Goal: Transaction & Acquisition: Purchase product/service

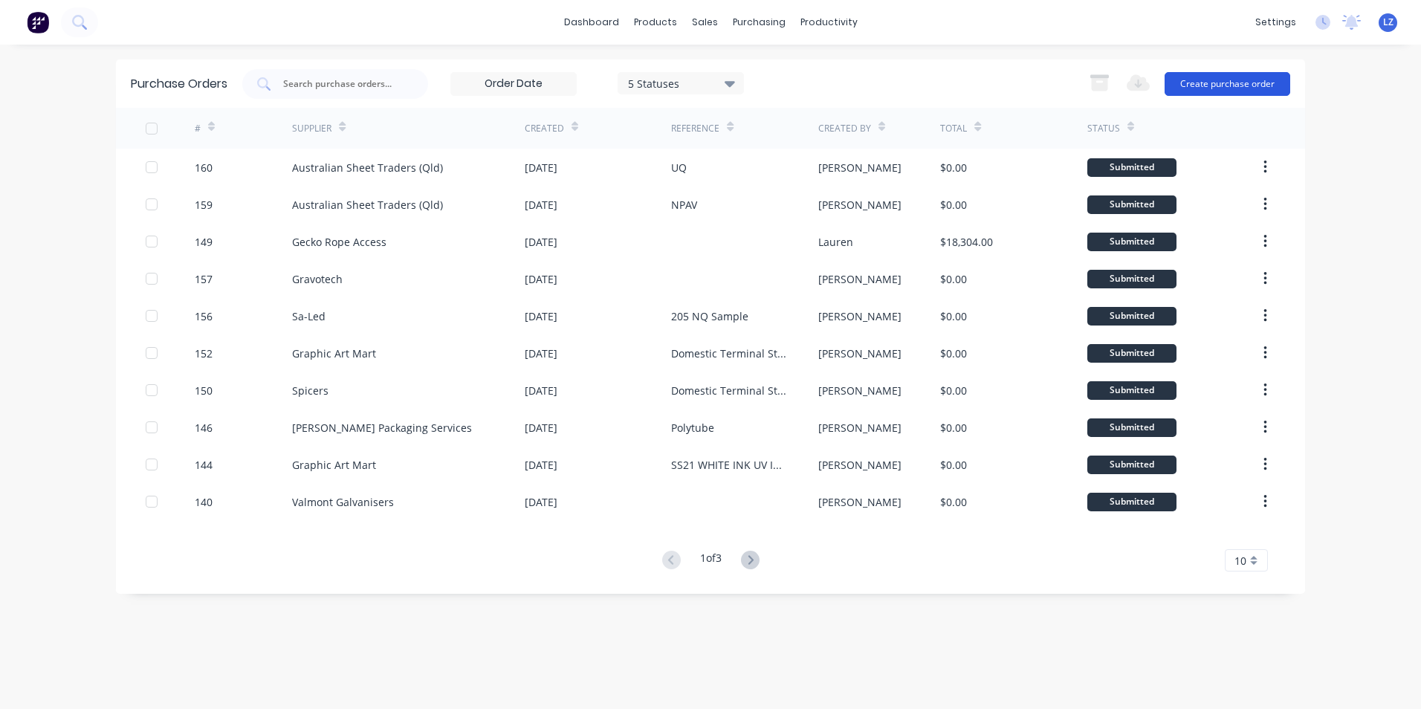
click at [1207, 80] on button "Create purchase order" at bounding box center [1228, 84] width 126 height 24
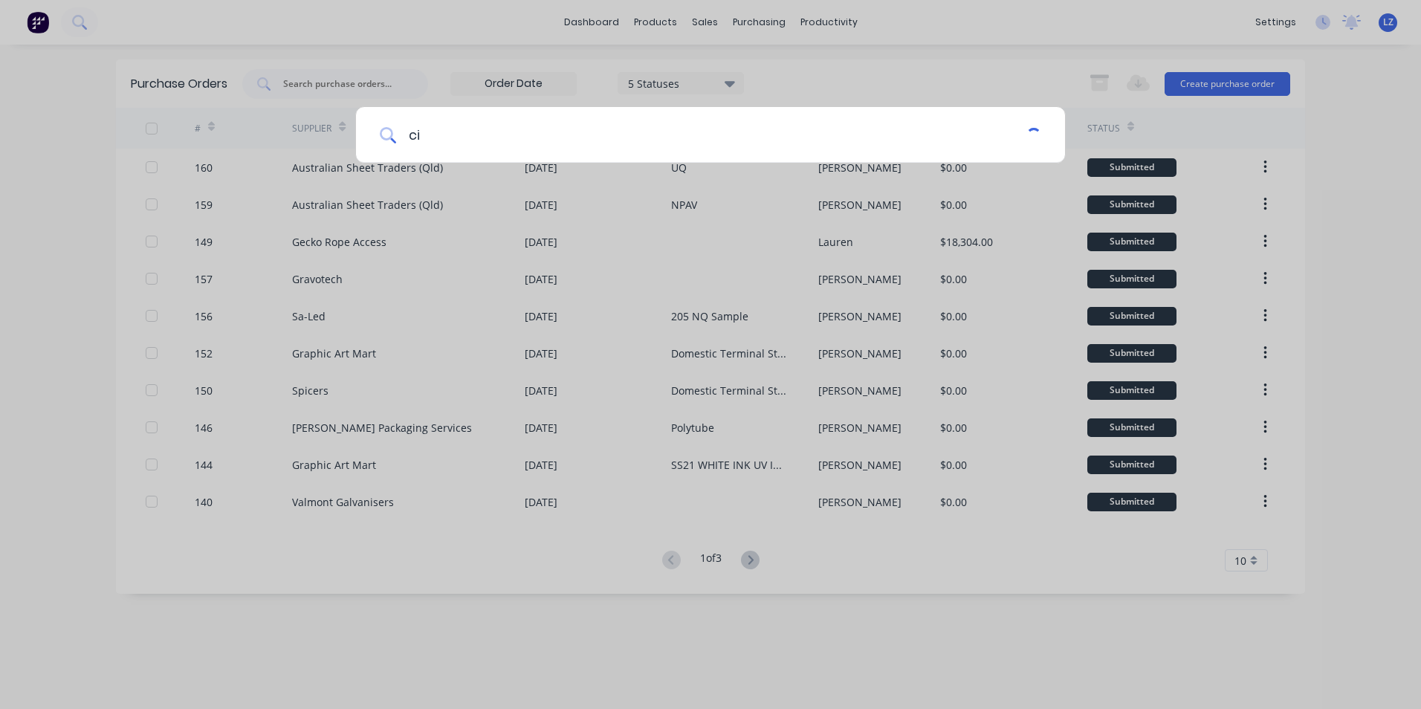
type input "c"
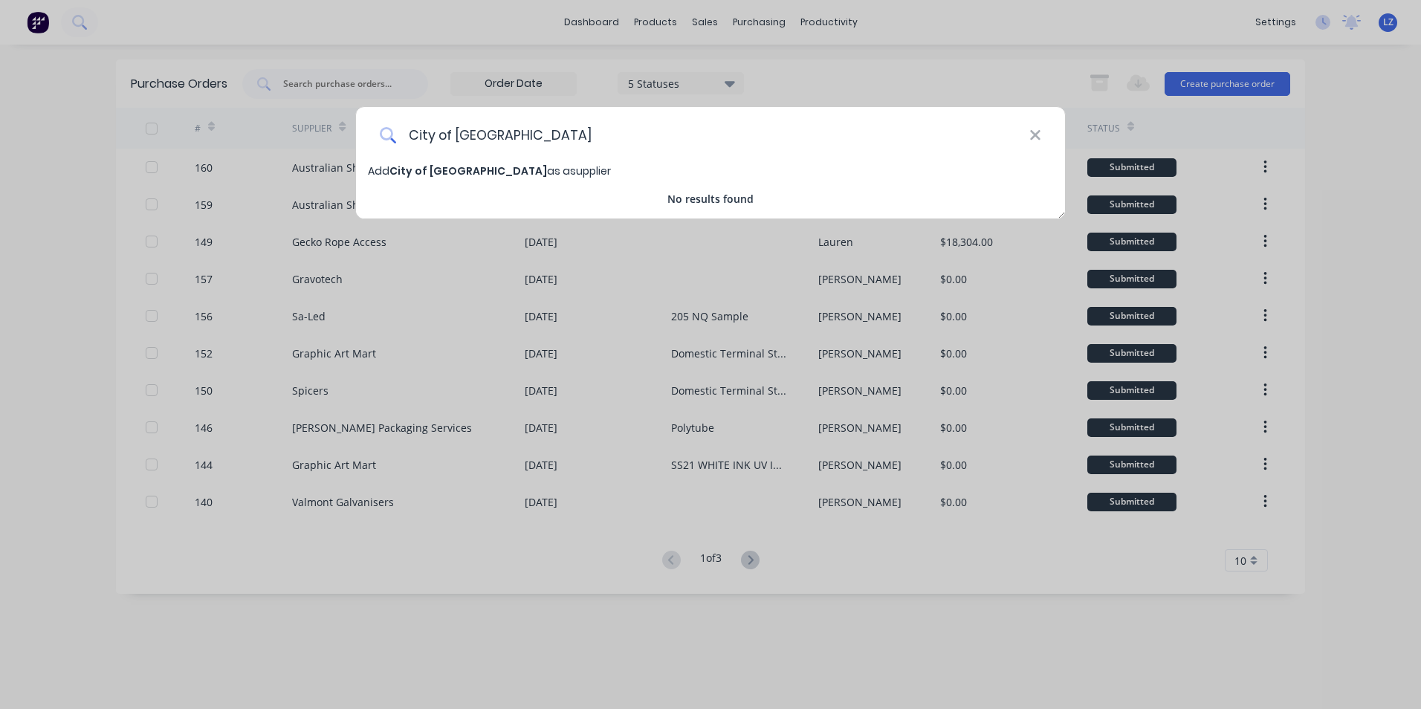
type input "City of [GEOGRAPHIC_DATA]"
click at [429, 167] on span "City of [GEOGRAPHIC_DATA]" at bounding box center [469, 171] width 158 height 15
select select "AU"
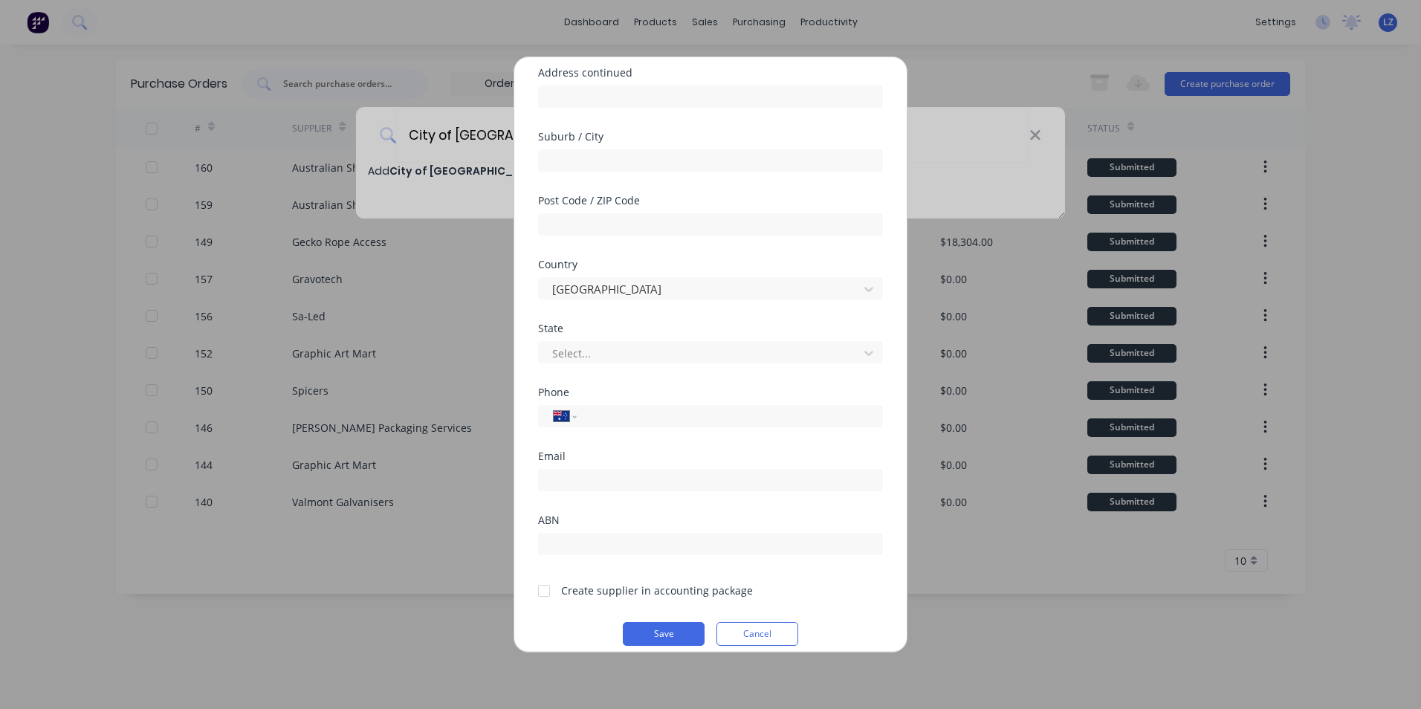
scroll to position [195, 0]
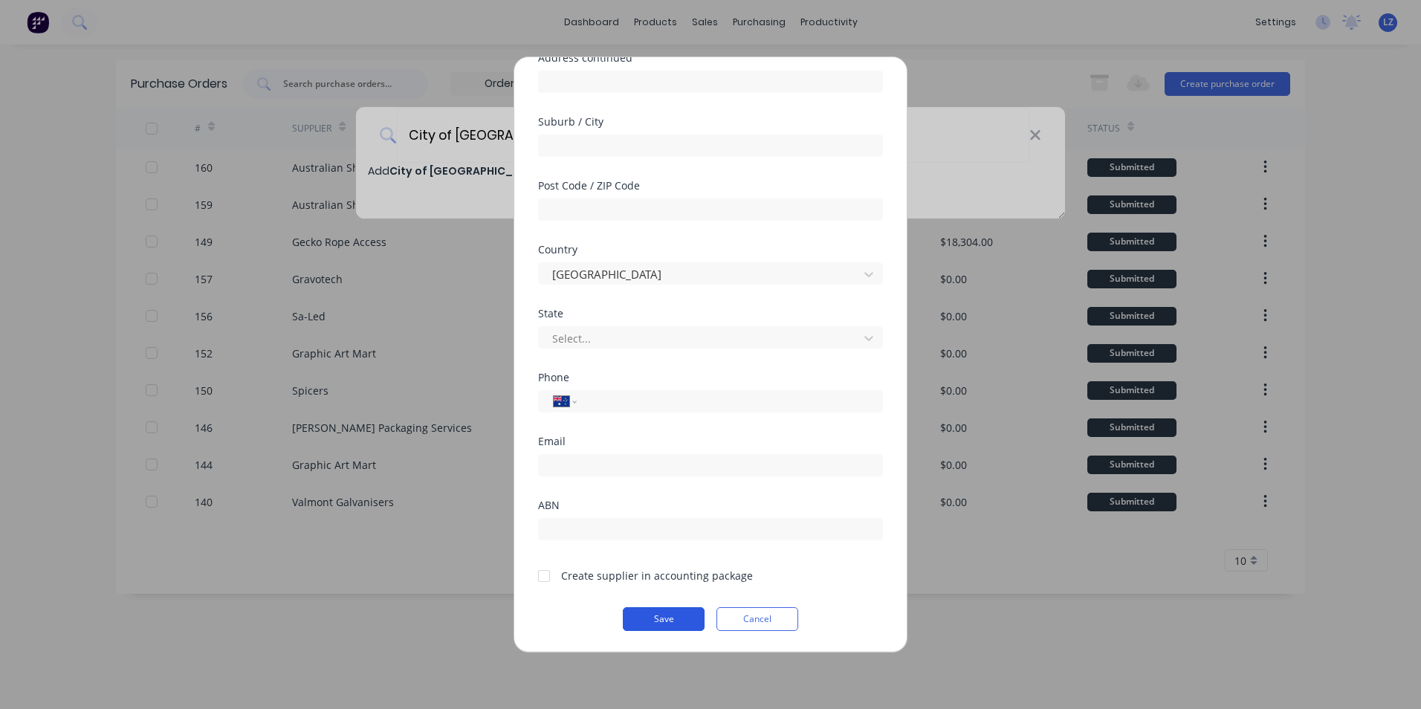
click at [655, 618] on button "Save" at bounding box center [664, 619] width 82 height 24
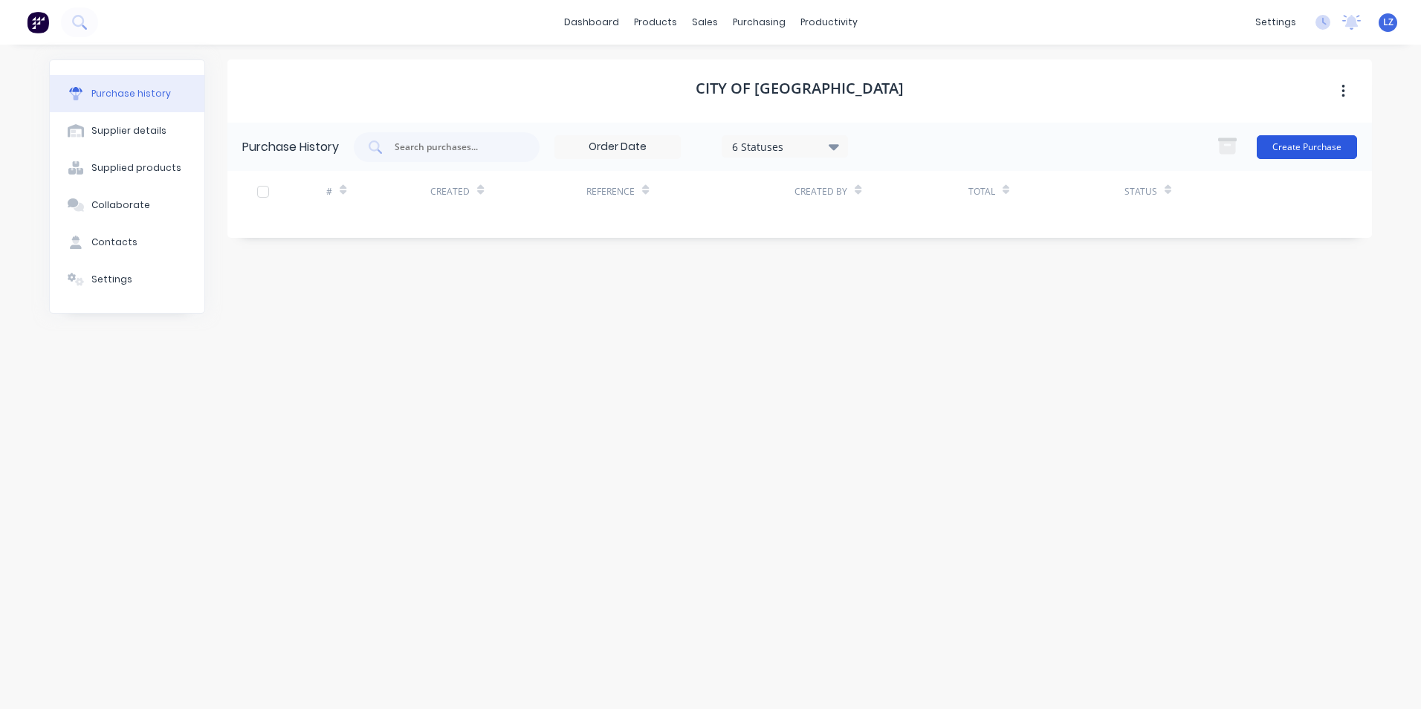
click at [1286, 153] on button "Create Purchase" at bounding box center [1307, 147] width 100 height 24
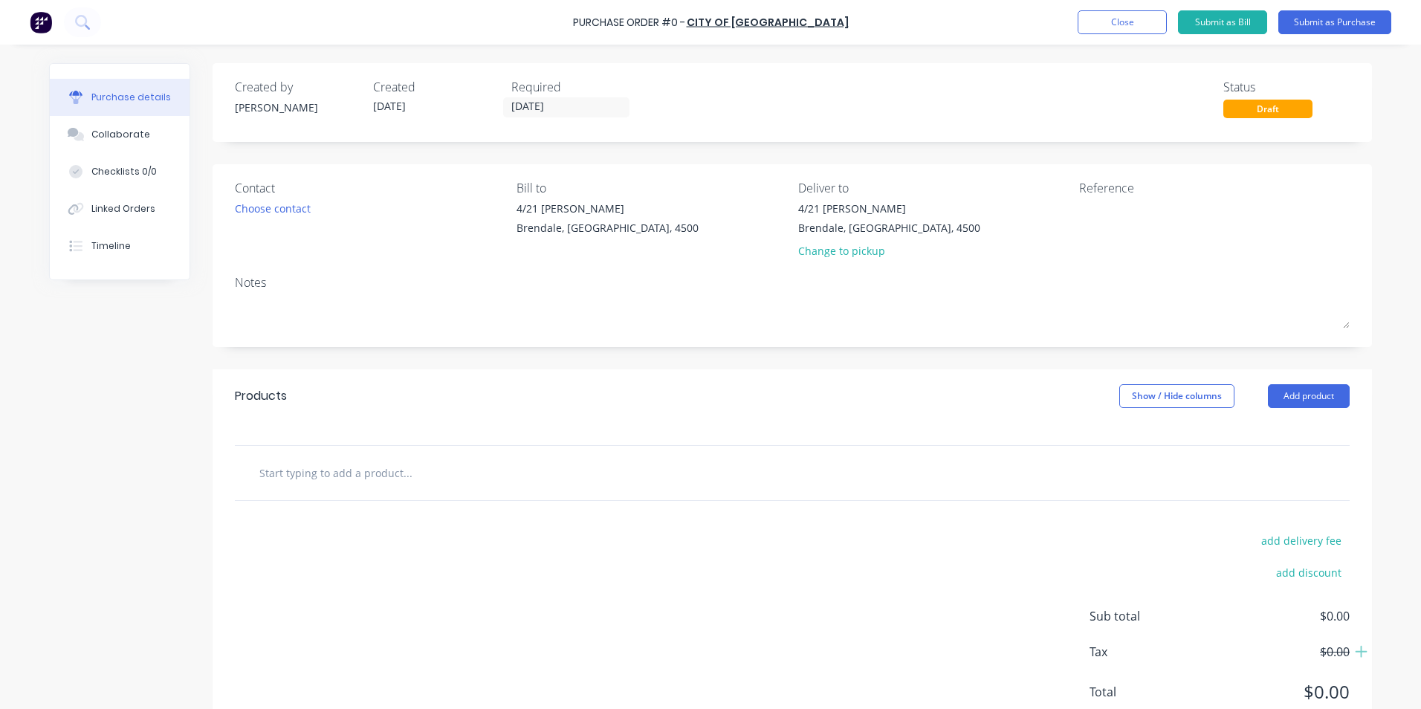
click at [378, 476] on input "text" at bounding box center [407, 473] width 297 height 30
click at [470, 479] on input "replace sign face as attached" at bounding box center [407, 473] width 297 height 30
type input "replace sign face as attached"
click at [1294, 401] on button "Add product" at bounding box center [1309, 396] width 82 height 24
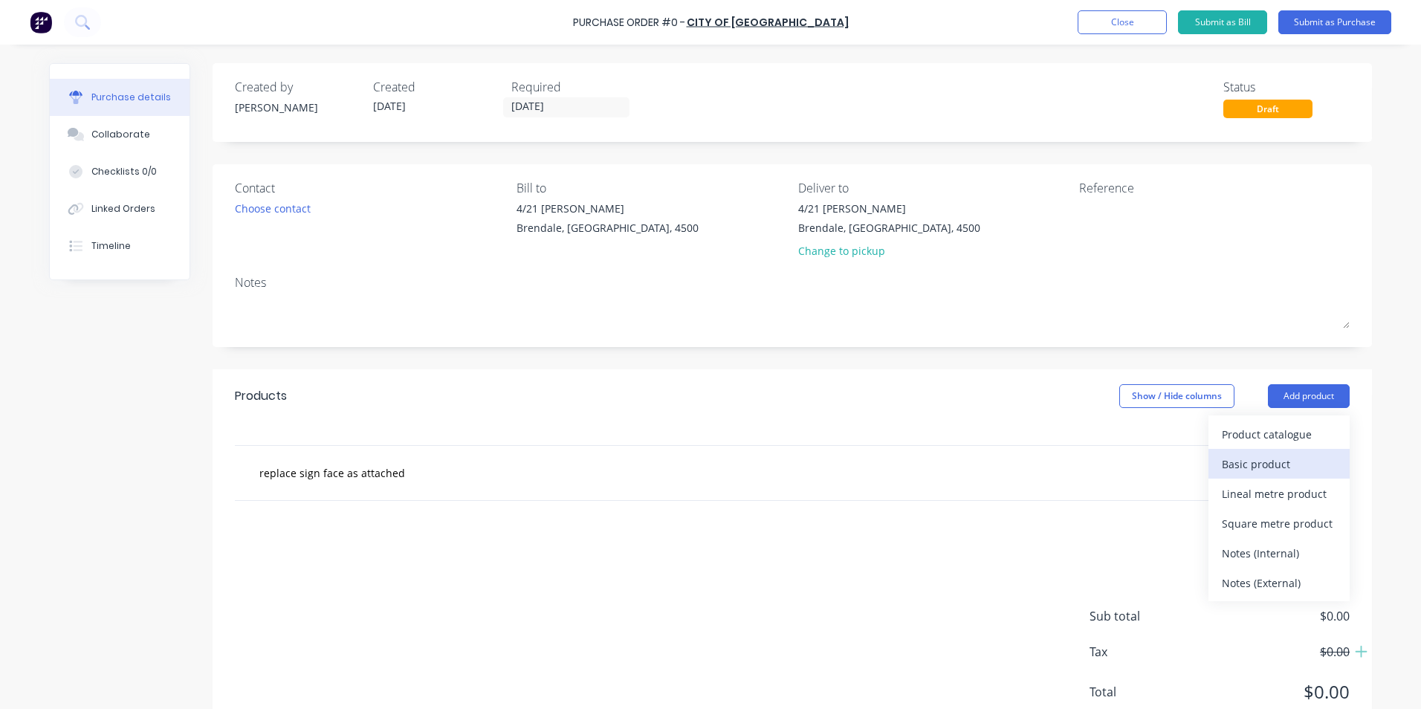
click at [1269, 459] on div "Basic product" at bounding box center [1279, 464] width 114 height 22
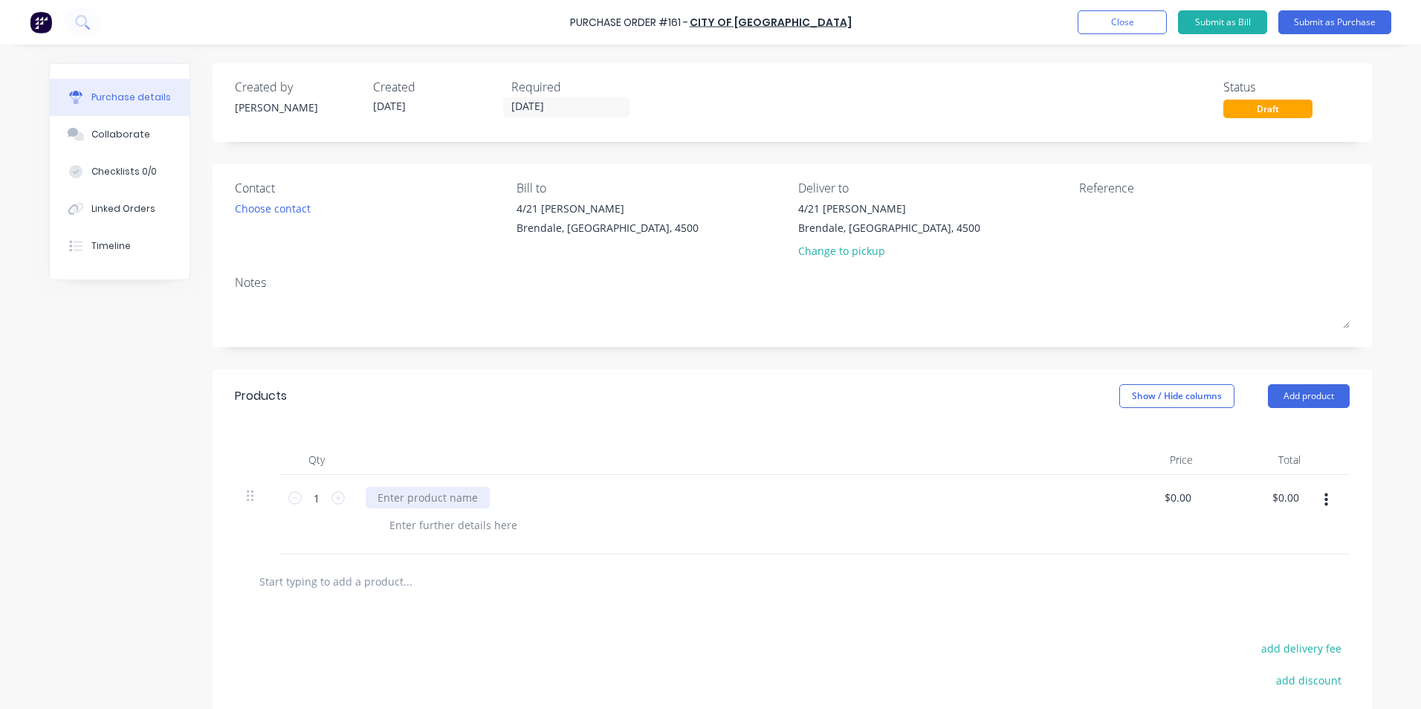
click at [407, 498] on div at bounding box center [428, 498] width 124 height 22
click at [1334, 18] on button "Submit as Purchase" at bounding box center [1335, 22] width 113 height 24
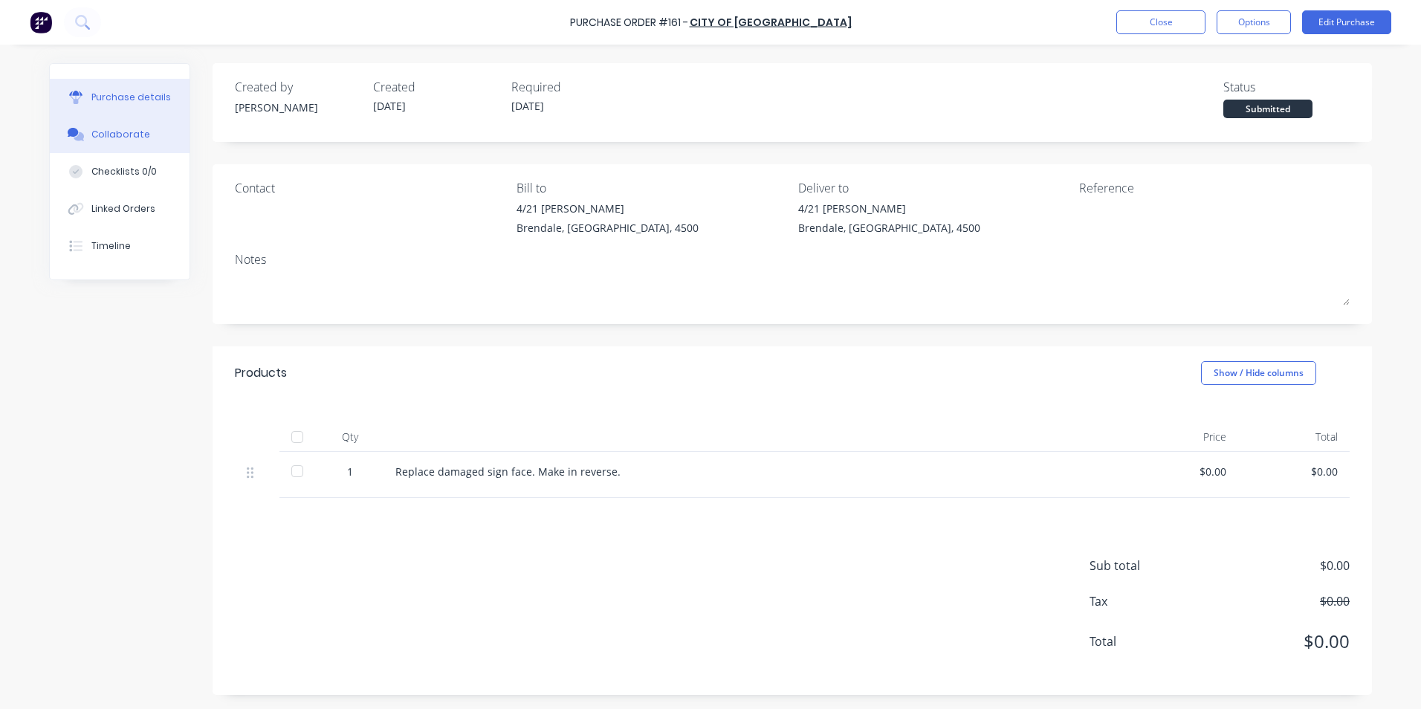
click at [127, 134] on div "Collaborate" at bounding box center [120, 134] width 59 height 13
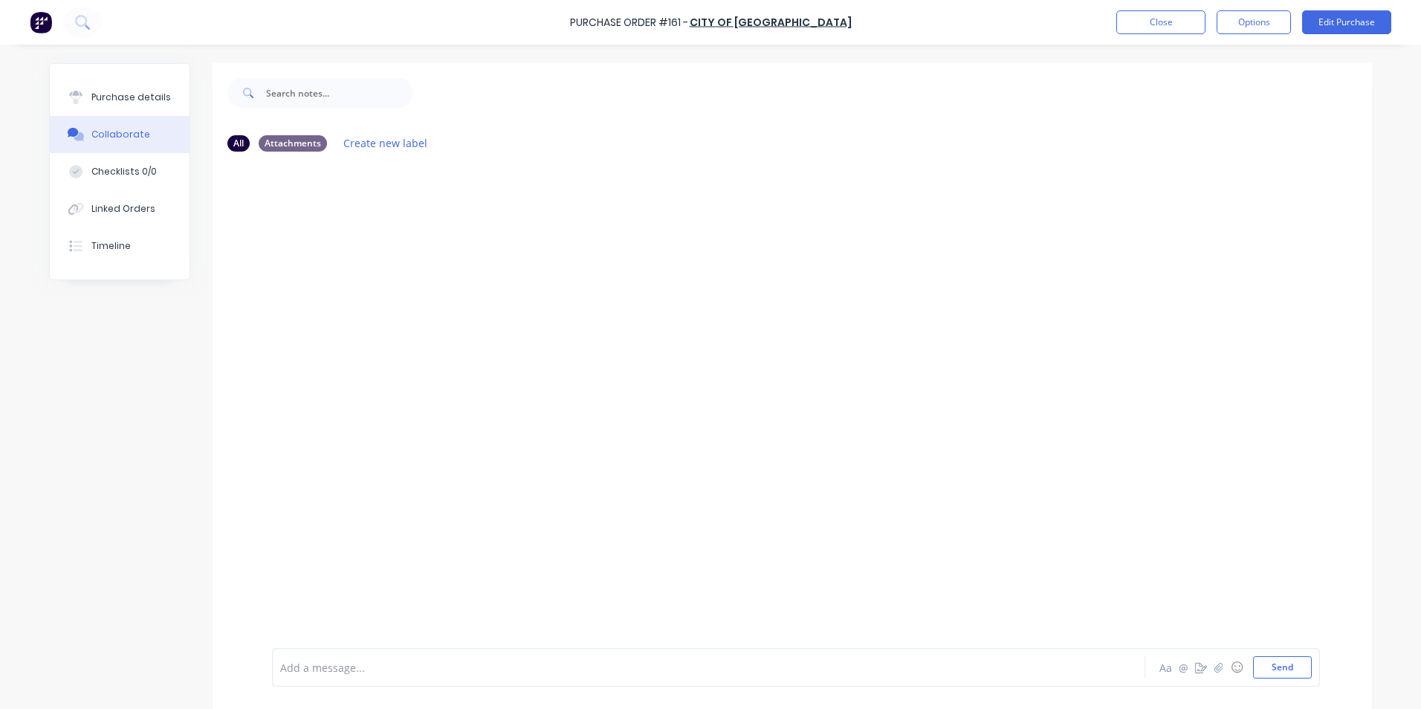
click at [418, 665] on div at bounding box center [667, 668] width 773 height 16
click at [1285, 679] on div "@[PERSON_NAME] @ ☺ Send" at bounding box center [796, 667] width 1048 height 39
click at [1284, 675] on button "Send" at bounding box center [1282, 667] width 59 height 22
